Goal: Information Seeking & Learning: Find contact information

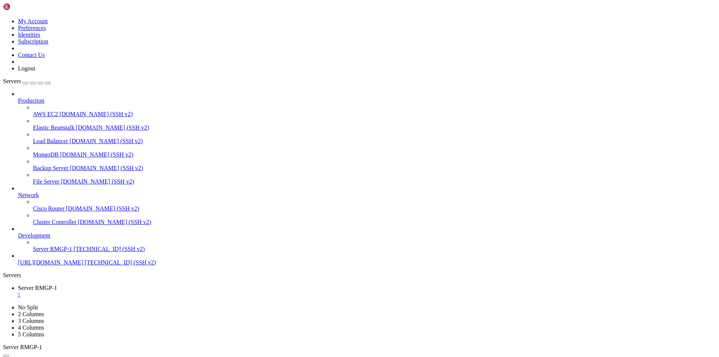
scroll to position [1275, 0]
